Goal: Communication & Community: Answer question/provide support

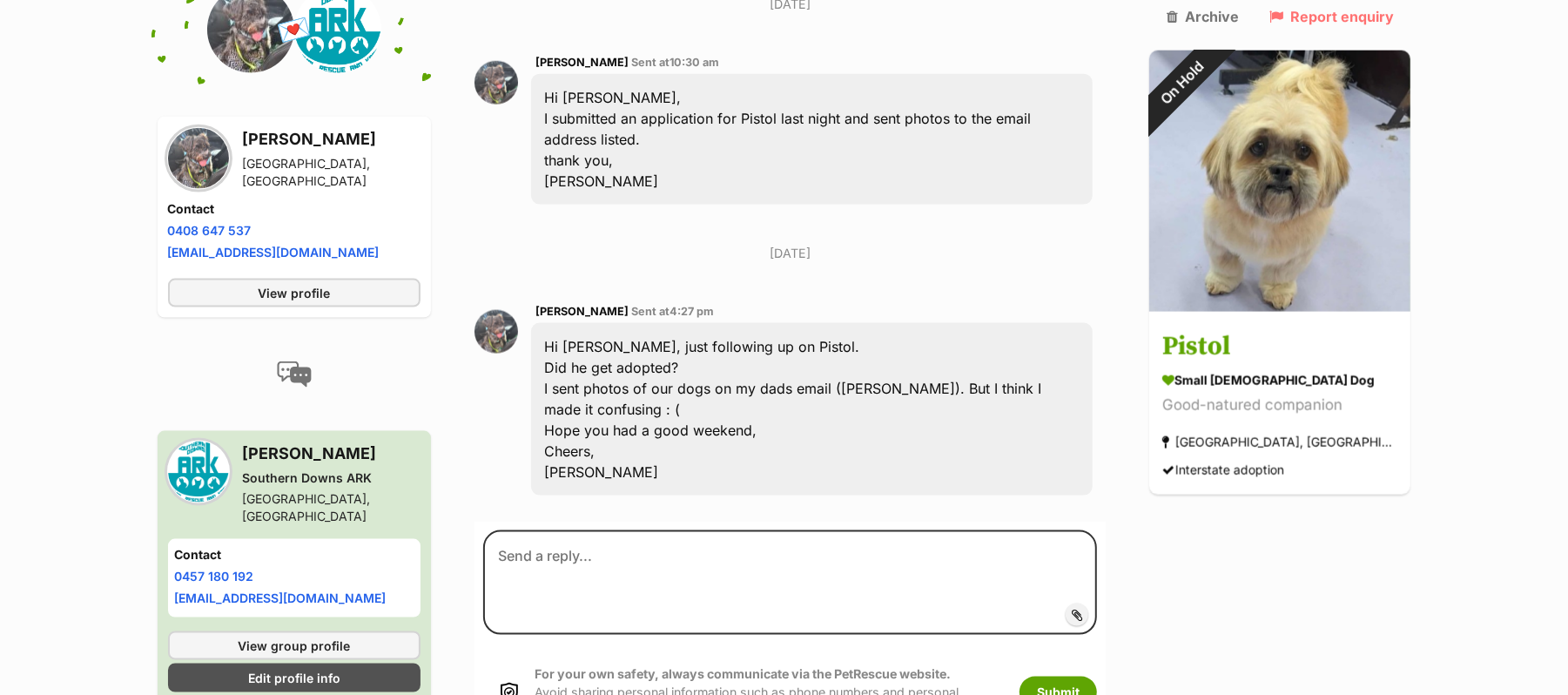
scroll to position [1740, 0]
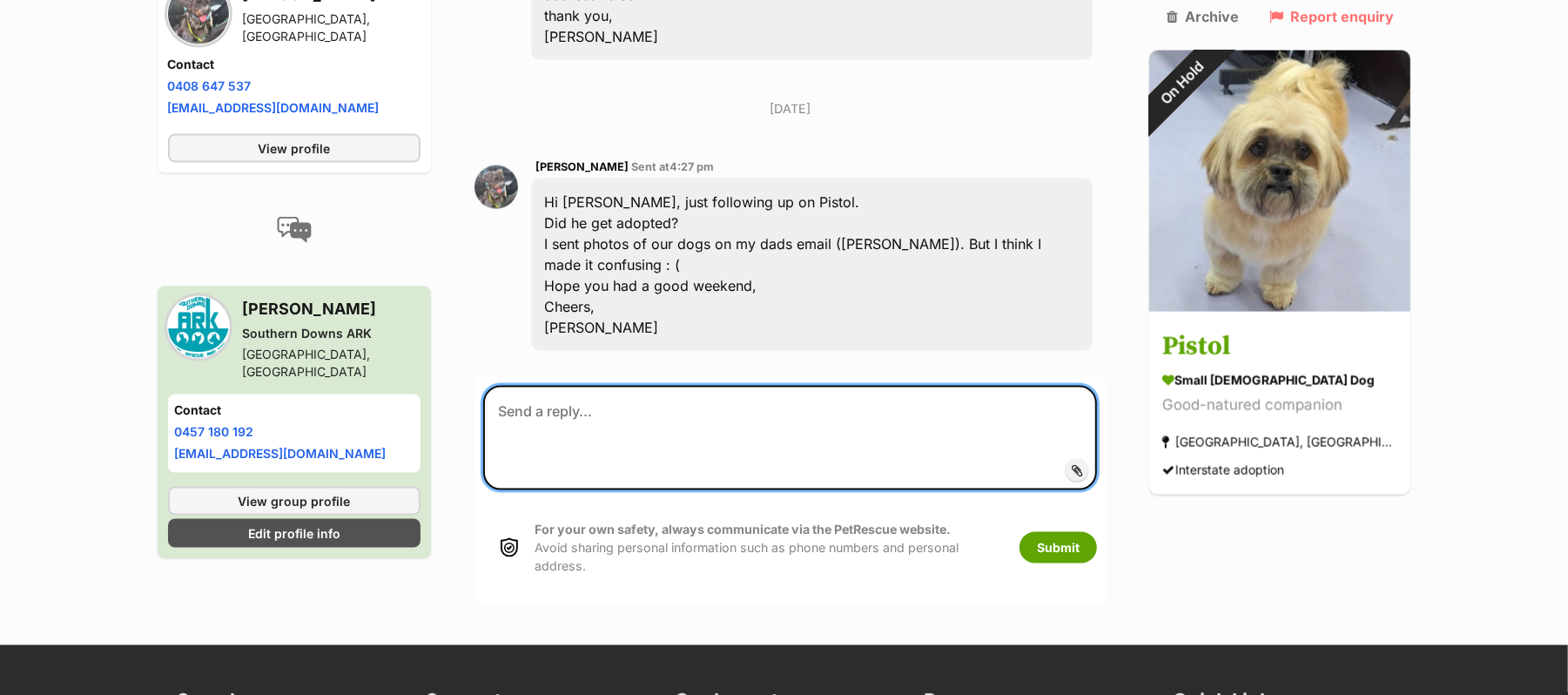
click at [552, 457] on textarea at bounding box center [790, 438] width 615 height 105
click at [590, 453] on textarea "Hi Danielle, no decision has been made. My apologies for the delay." at bounding box center [790, 438] width 615 height 105
drag, startPoint x: 968, startPoint y: 454, endPoint x: 1116, endPoint y: 468, distance: 148.7
click at [1098, 468] on textarea "Hi Danielle, My apologies for the delay. No decision has been made. My apologie…" at bounding box center [790, 438] width 615 height 105
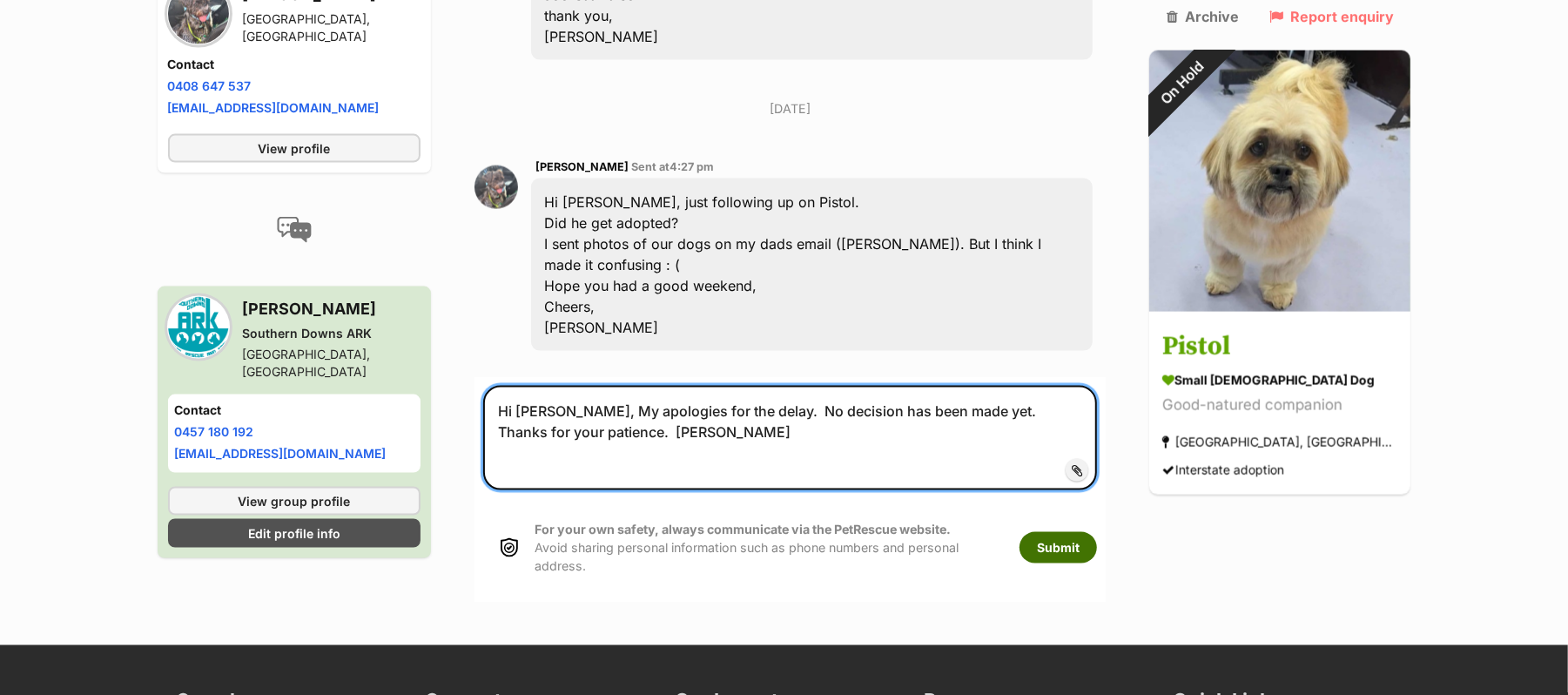
type textarea "Hi [PERSON_NAME], My apologies for the delay. No decision has been made yet. Th…"
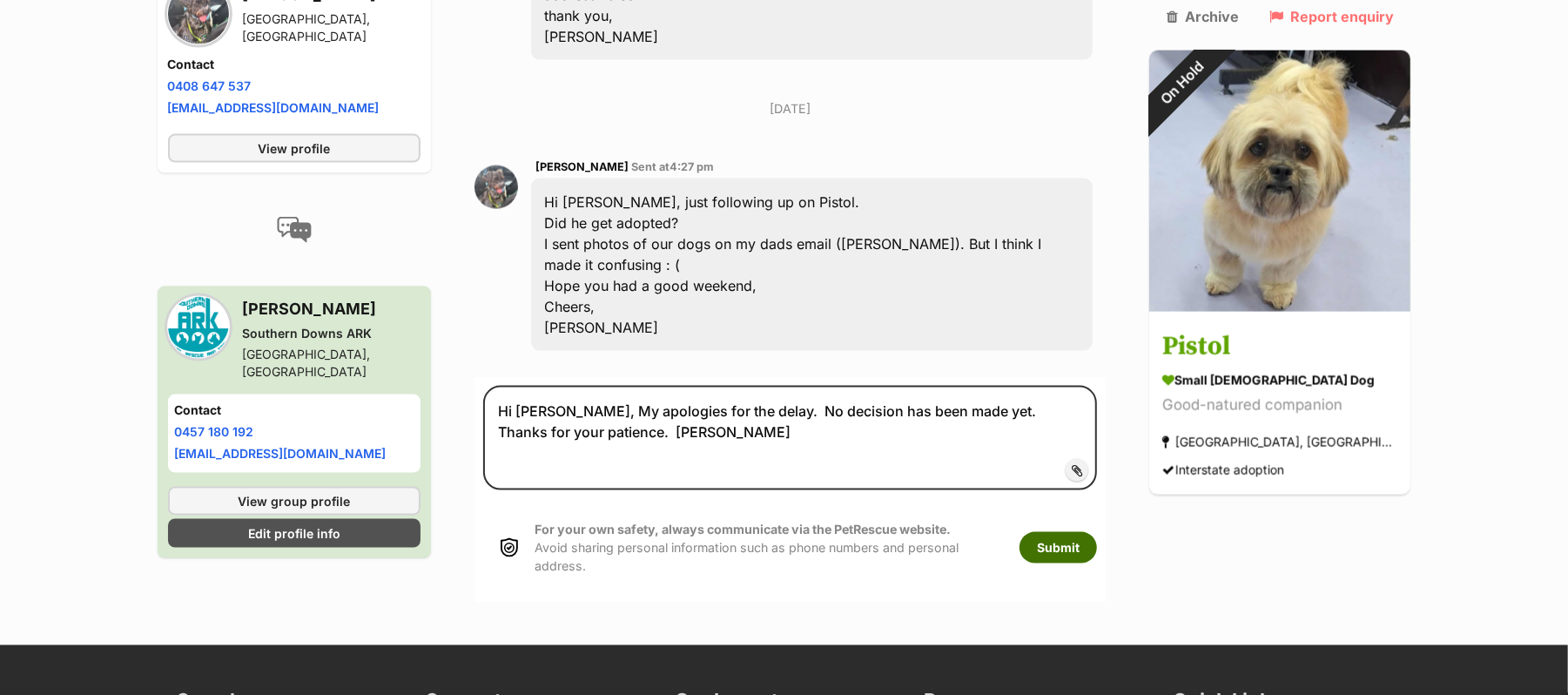
click at [1094, 563] on button "Submit" at bounding box center [1058, 547] width 77 height 31
